Goal: Communication & Community: Participate in discussion

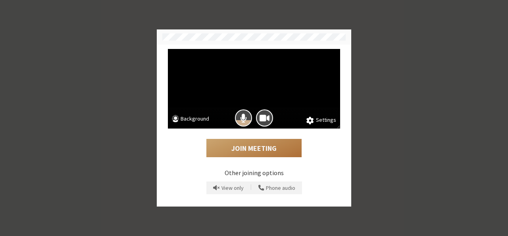
click at [244, 147] on button "Join Meeting" at bounding box center [254, 148] width 95 height 18
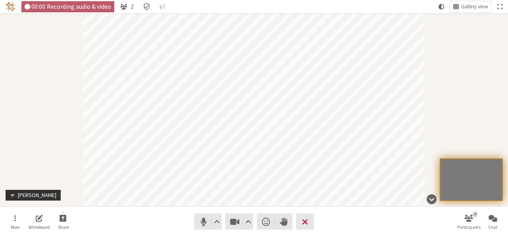
click at [307, 224] on span "Leave meeting" at bounding box center [305, 221] width 6 height 11
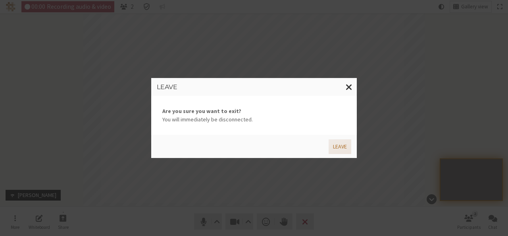
click at [343, 143] on button "Leave" at bounding box center [340, 146] width 23 height 15
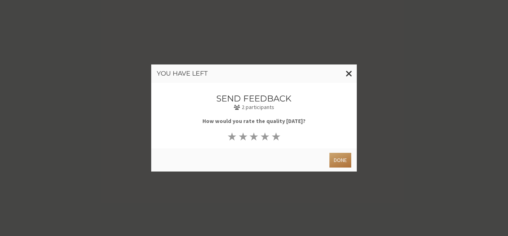
click at [335, 162] on button "Done" at bounding box center [341, 160] width 22 height 15
